Goal: Information Seeking & Learning: Learn about a topic

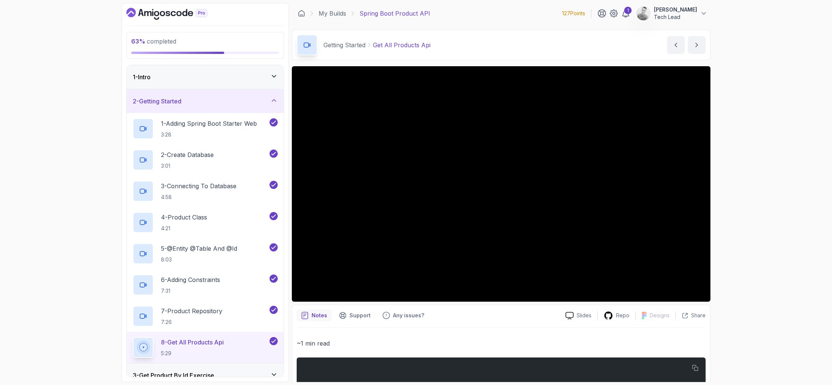
scroll to position [40, 0]
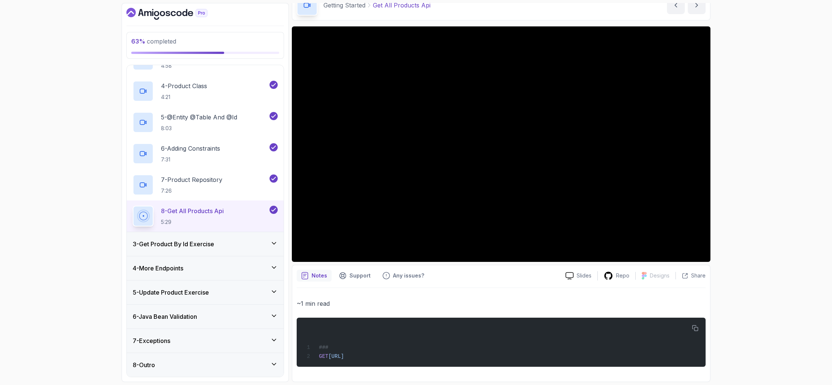
click at [265, 247] on div "3 - Get Product By Id Exercise" at bounding box center [205, 243] width 145 height 9
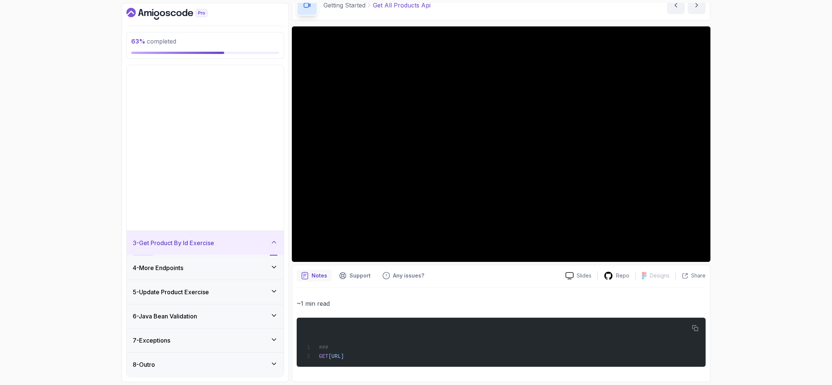
scroll to position [0, 0]
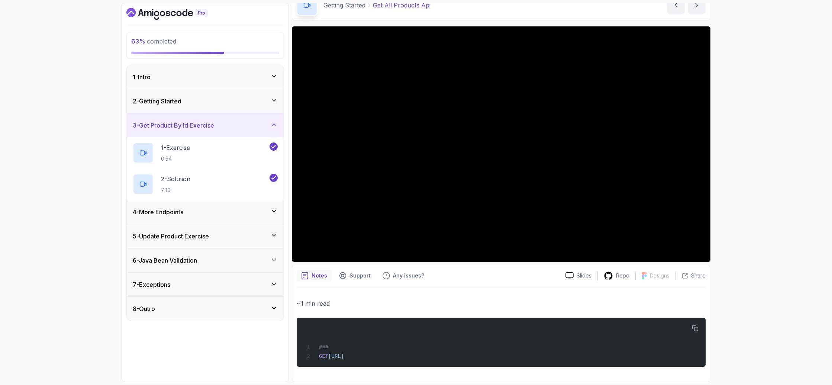
click at [232, 214] on div "4 - More Endpoints" at bounding box center [205, 211] width 145 height 9
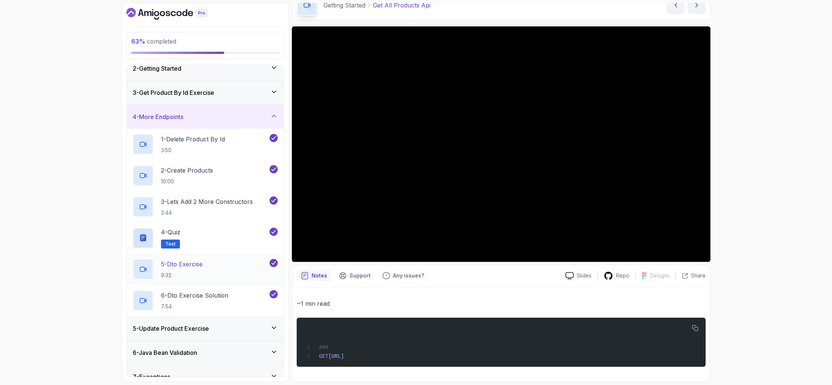
scroll to position [60, 0]
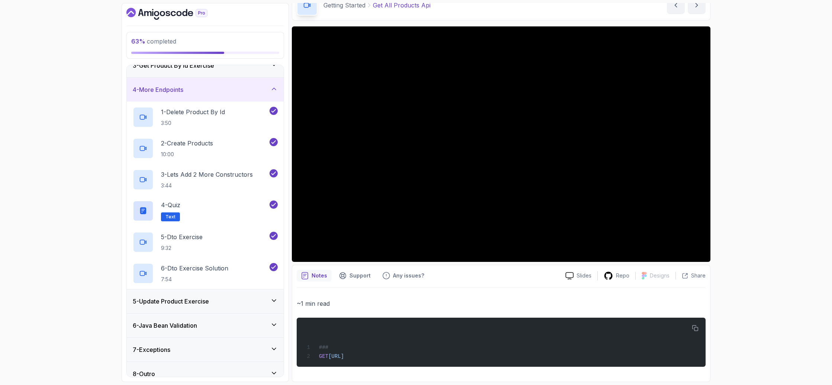
click at [215, 303] on div "5 - Update Product Exercise" at bounding box center [205, 301] width 145 height 9
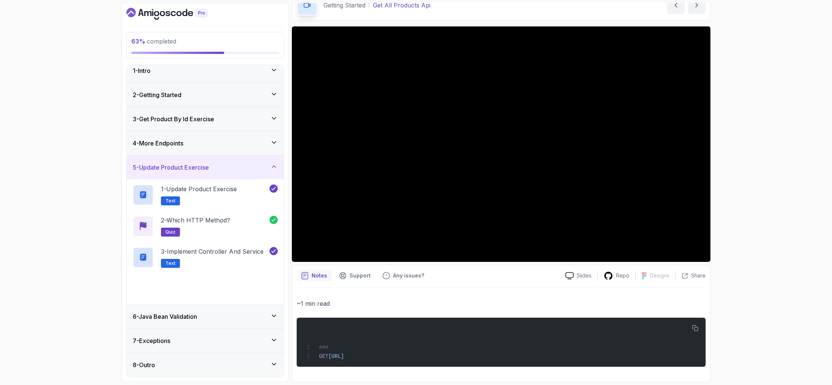
scroll to position [2, 0]
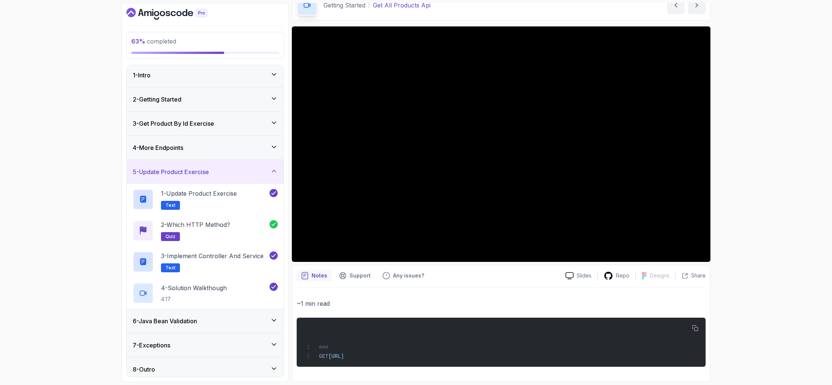
click at [225, 327] on div "6 - Java Bean Validation" at bounding box center [205, 321] width 157 height 24
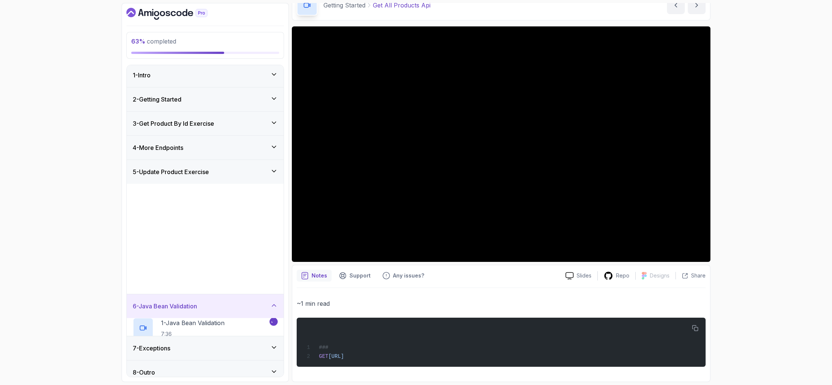
scroll to position [0, 0]
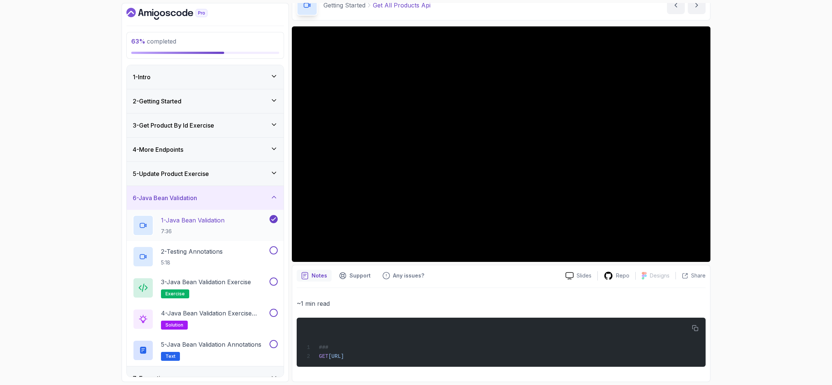
click at [204, 218] on p "1 - Java Bean Validation" at bounding box center [193, 220] width 64 height 9
click at [221, 231] on p "7:36" at bounding box center [193, 230] width 64 height 7
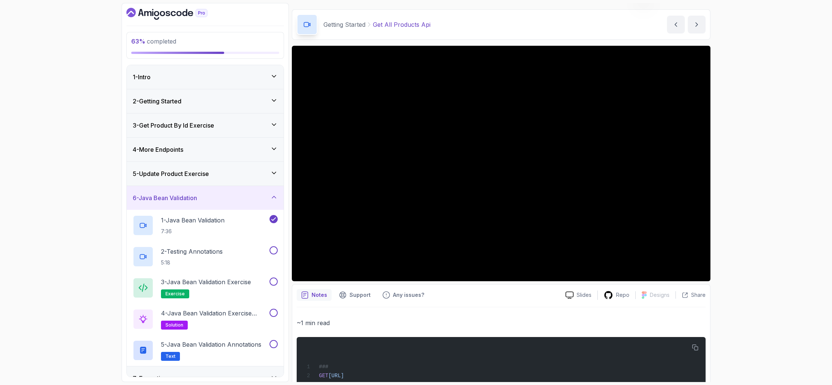
scroll to position [16, 0]
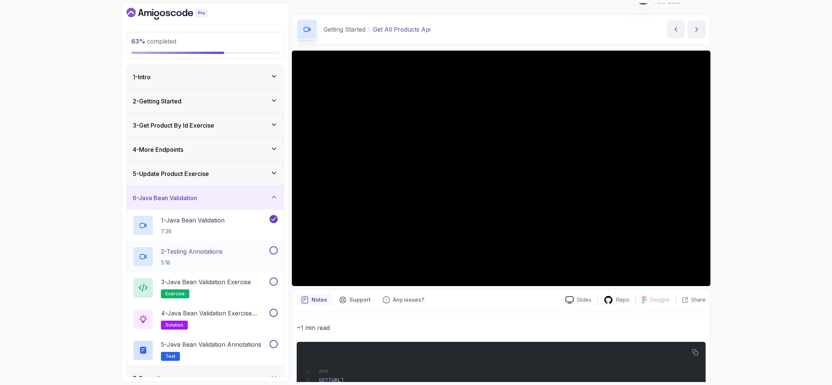
click at [216, 253] on p "2 - Testing Annotations" at bounding box center [192, 251] width 62 height 9
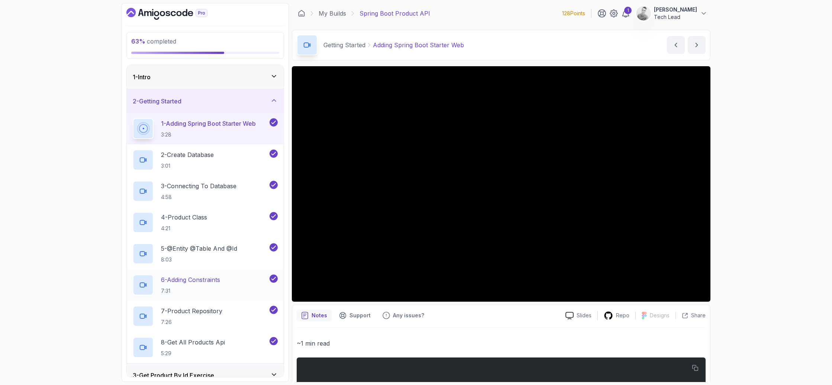
scroll to position [131, 0]
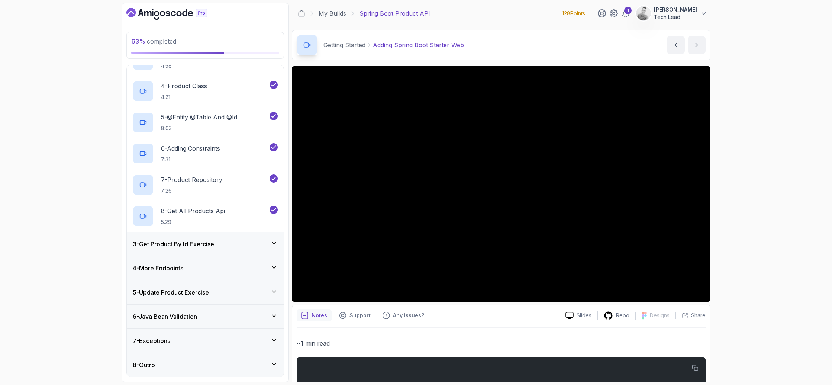
click at [225, 280] on div "5 - Update Product Exercise" at bounding box center [205, 292] width 157 height 24
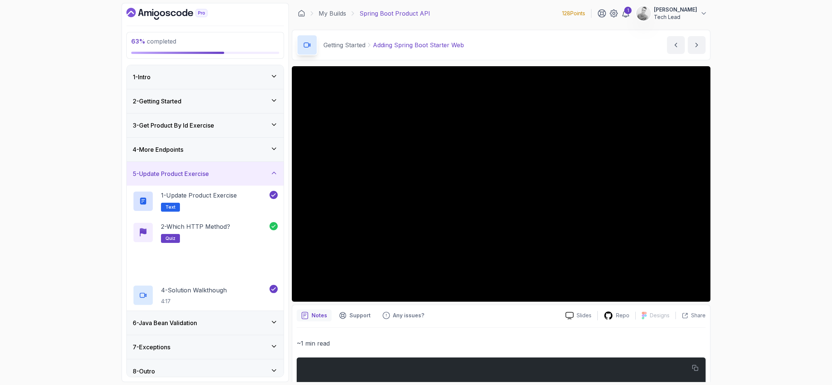
scroll to position [6, 0]
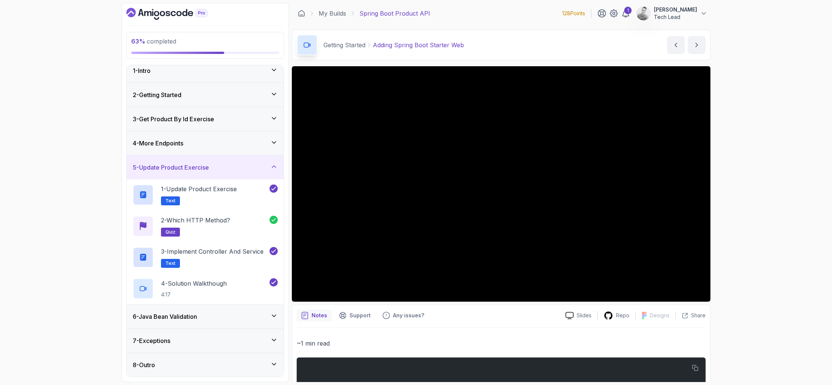
click at [228, 320] on div "6 - Java Bean Validation" at bounding box center [205, 316] width 145 height 9
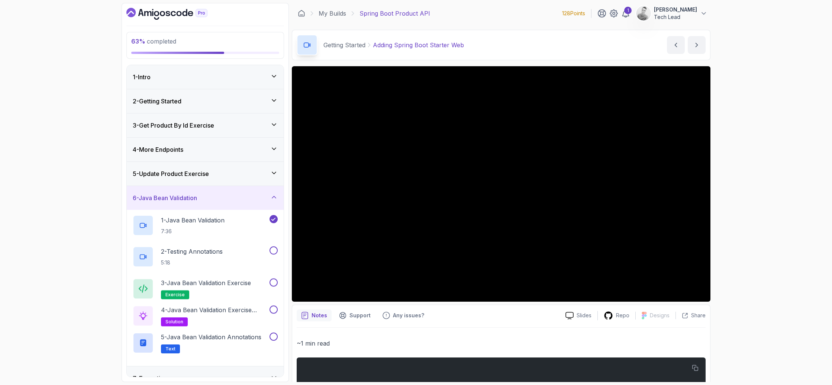
scroll to position [38, 0]
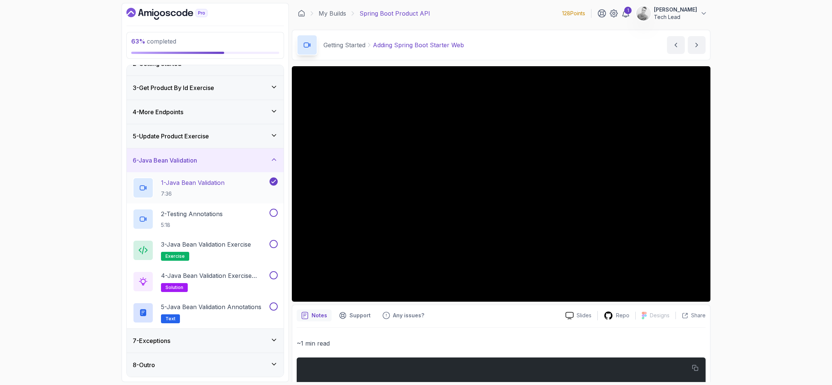
click at [218, 182] on p "1 - Java Bean Validation" at bounding box center [193, 182] width 64 height 9
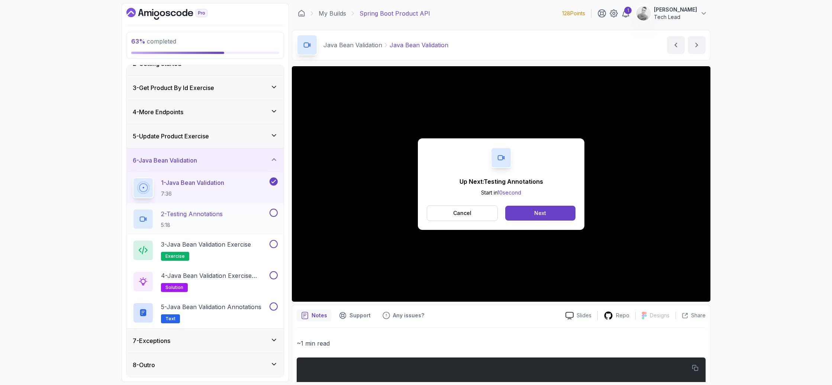
click at [213, 214] on p "2 - Testing Annotations" at bounding box center [192, 213] width 62 height 9
